Goal: Transaction & Acquisition: Purchase product/service

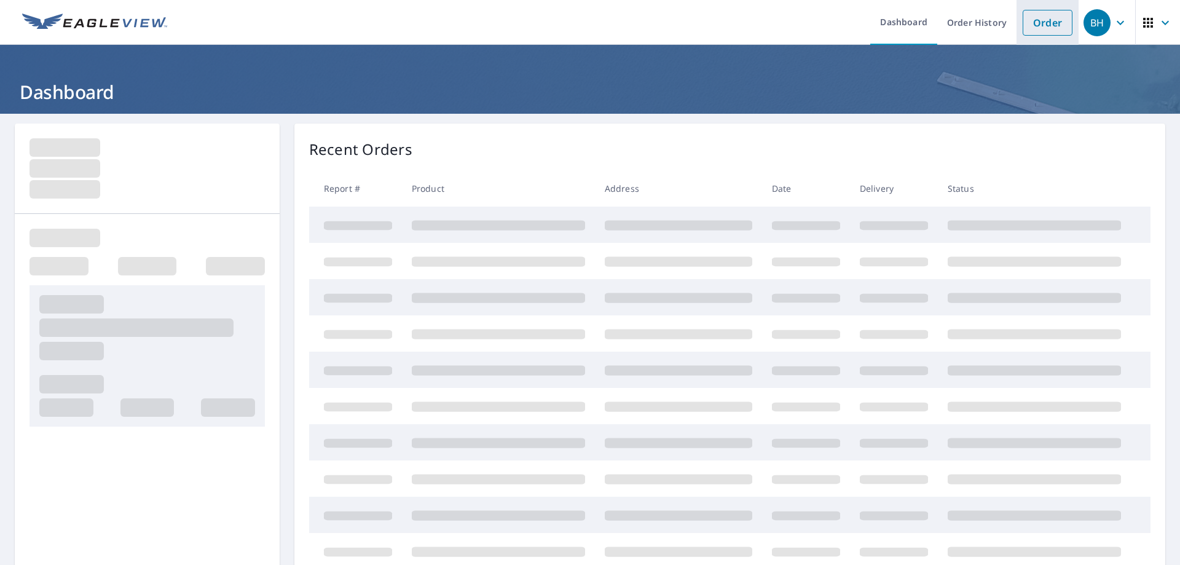
click at [1023, 22] on link "Order" at bounding box center [1048, 23] width 50 height 26
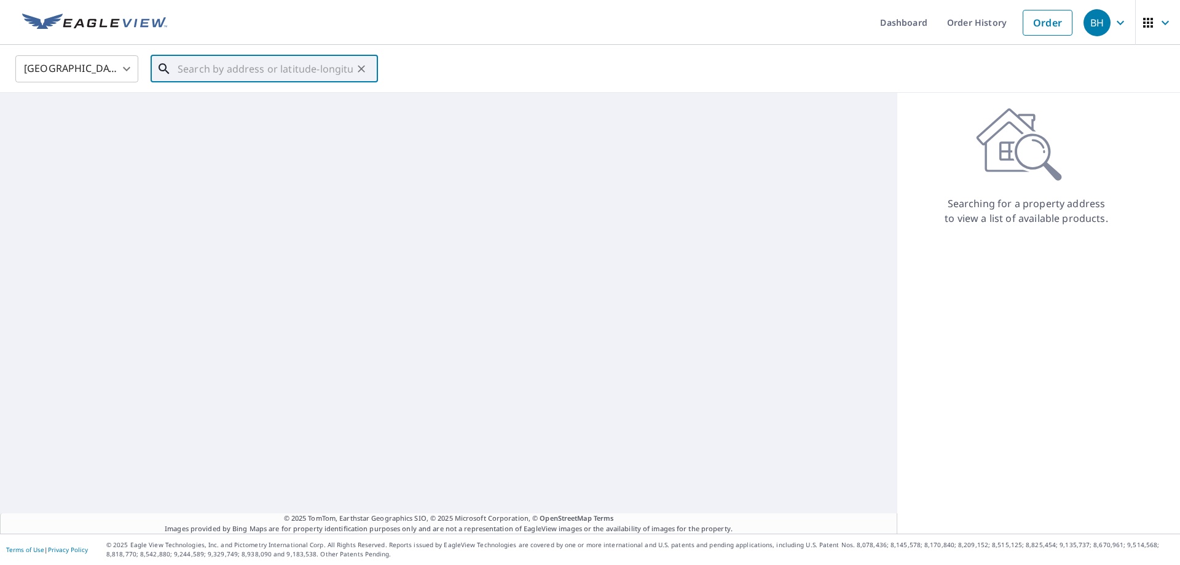
click at [219, 66] on input "text" at bounding box center [265, 69] width 175 height 34
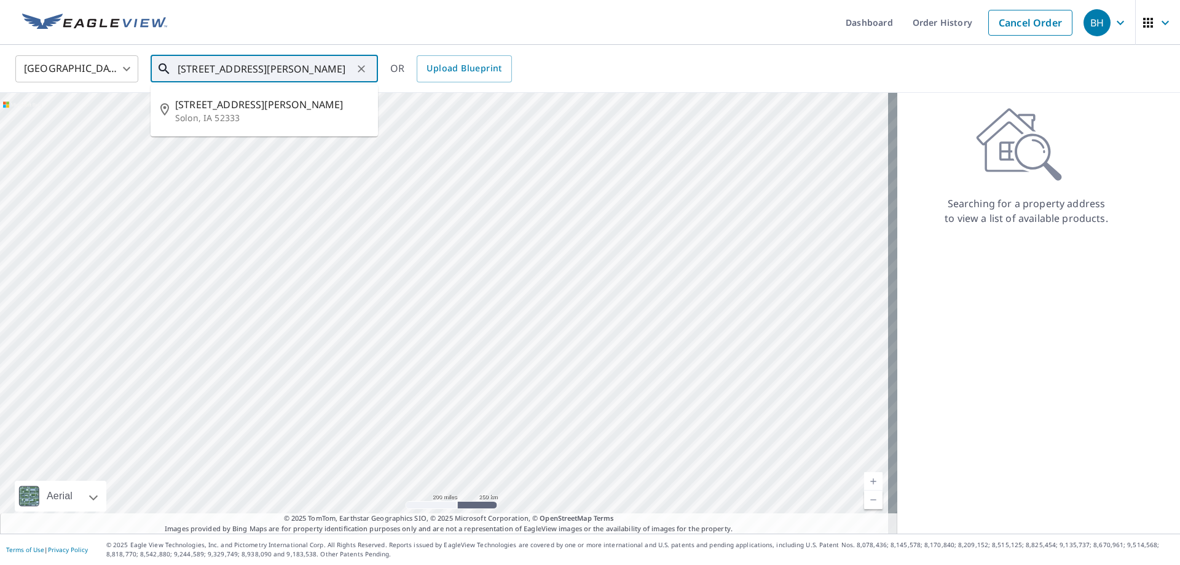
type input "[STREET_ADDRESS][PERSON_NAME]"
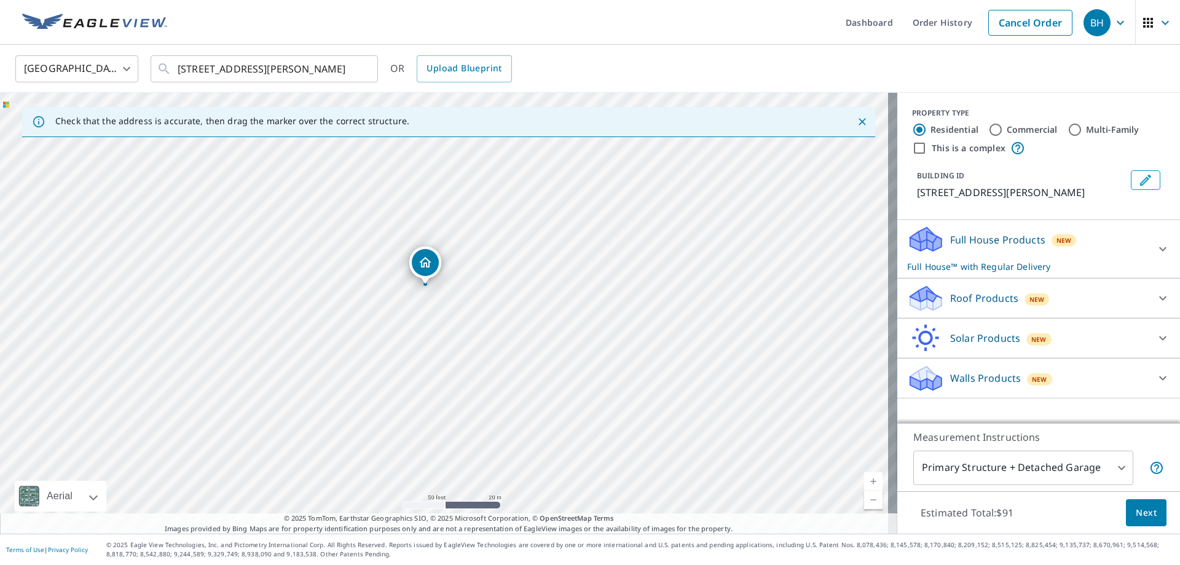
drag, startPoint x: 465, startPoint y: 349, endPoint x: 469, endPoint y: 374, distance: 26.0
click at [469, 374] on div "[STREET_ADDRESS][PERSON_NAME]" at bounding box center [449, 313] width 898 height 441
click at [1156, 301] on icon at bounding box center [1163, 298] width 15 height 15
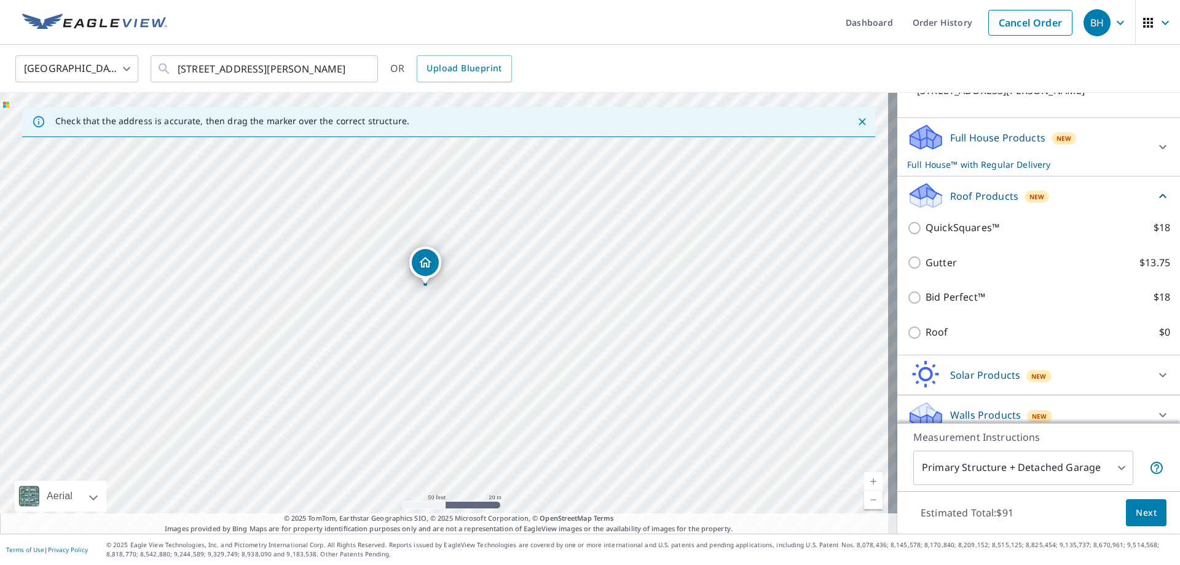
scroll to position [129, 0]
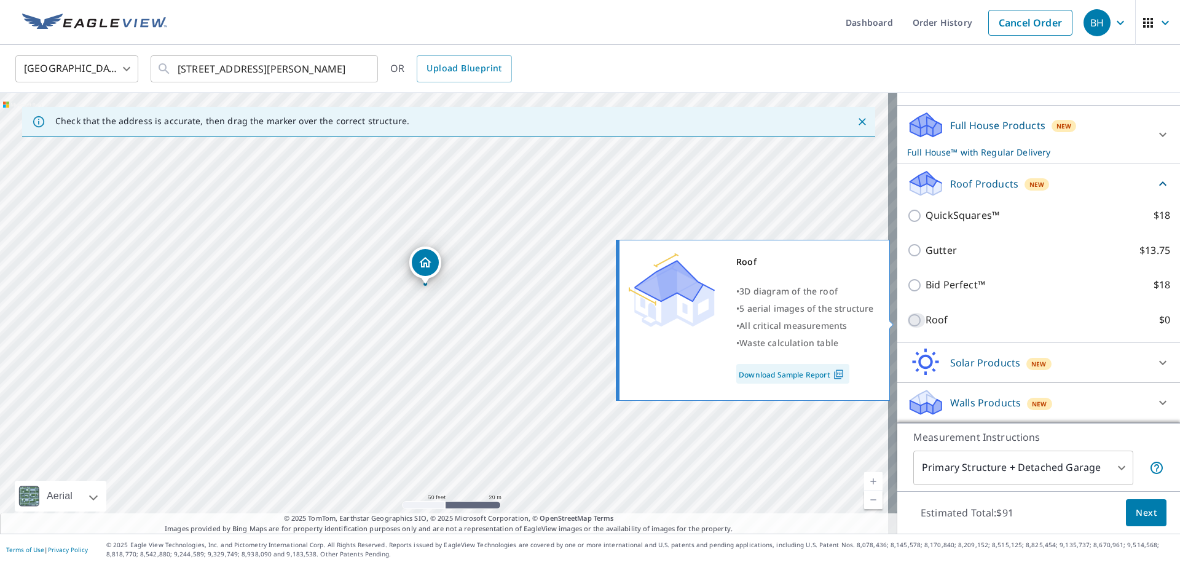
click at [907, 318] on input "Roof $0" at bounding box center [916, 320] width 18 height 15
checkbox input "true"
type input "3"
checkbox input "false"
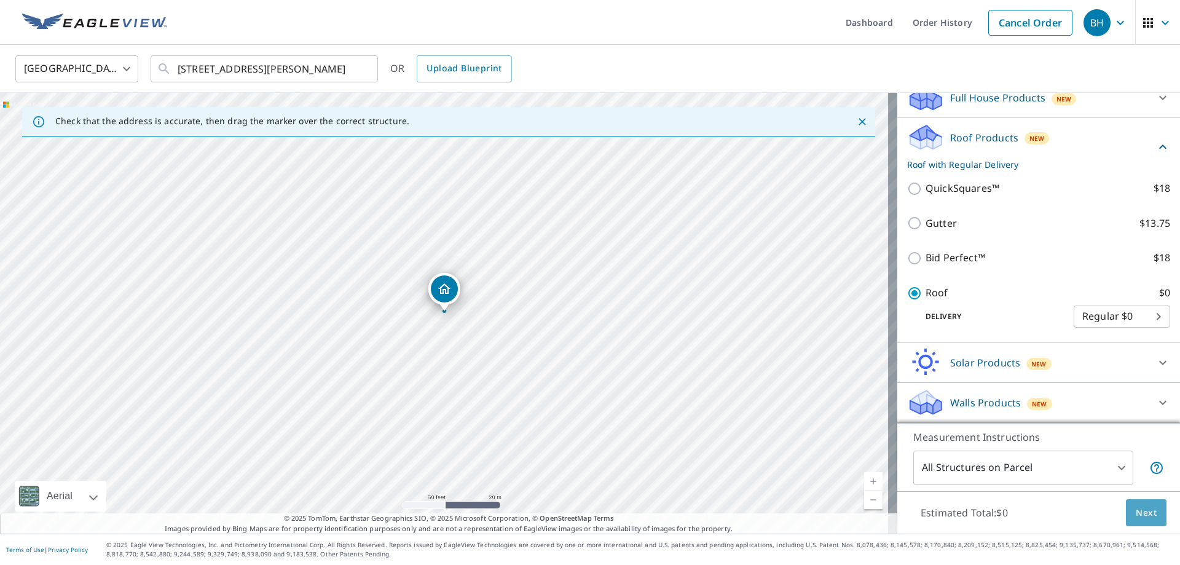
click at [1139, 510] on span "Next" at bounding box center [1146, 512] width 21 height 15
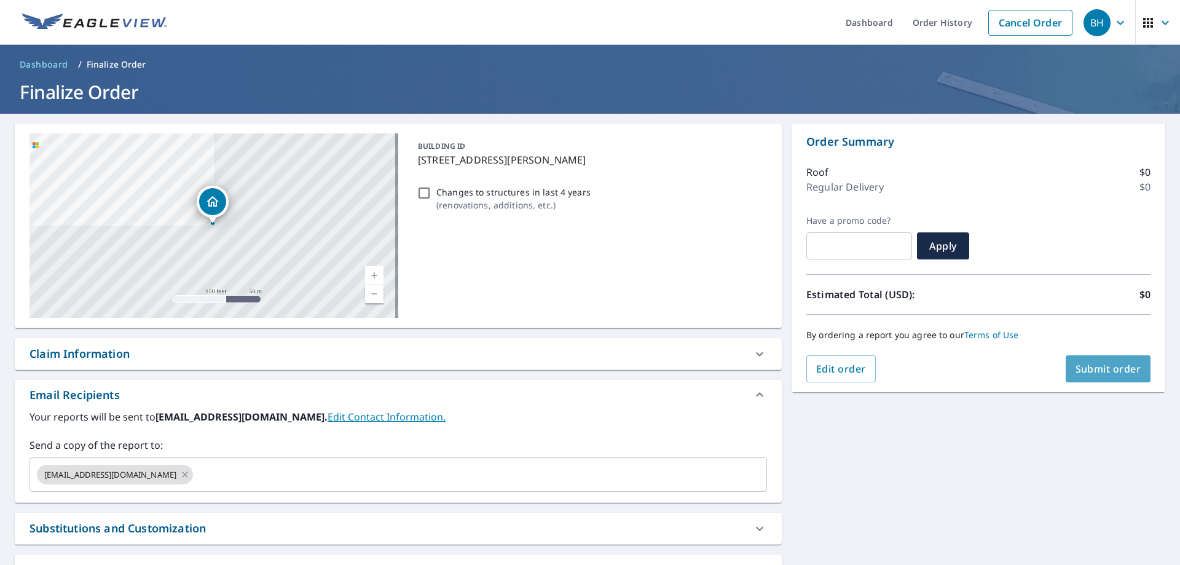
click at [1087, 368] on span "Submit order" at bounding box center [1109, 369] width 66 height 14
